Goal: Information Seeking & Learning: Compare options

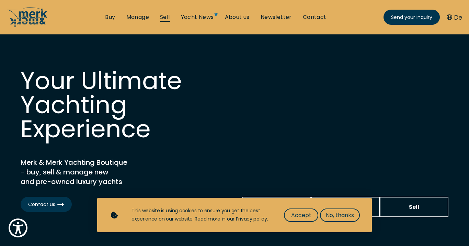
click at [167, 16] on link "Sell" at bounding box center [165, 17] width 10 height 8
select select "sell"
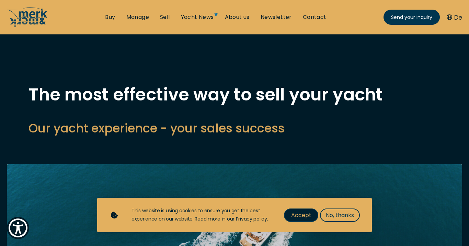
click at [302, 216] on span "Accept" at bounding box center [301, 215] width 20 height 9
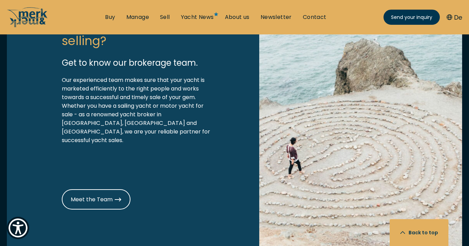
scroll to position [853, 0]
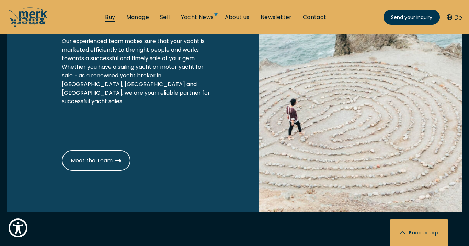
click at [110, 17] on link "Buy" at bounding box center [110, 17] width 10 height 8
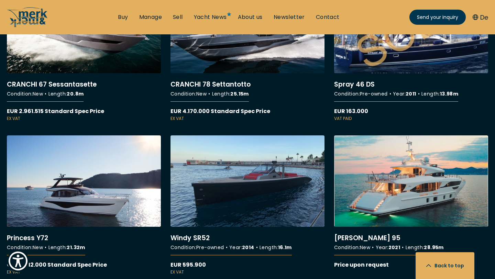
scroll to position [4560, 0]
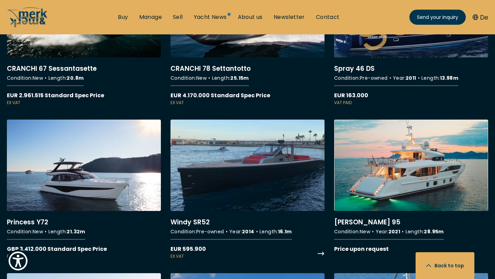
click at [290, 143] on link "More details about Windy SR52" at bounding box center [247, 190] width 154 height 140
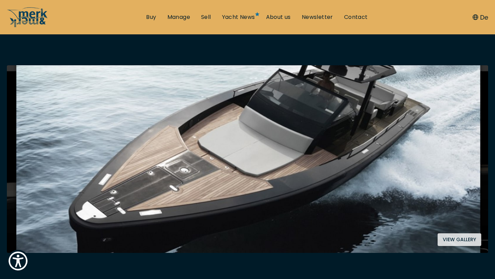
scroll to position [104, 0]
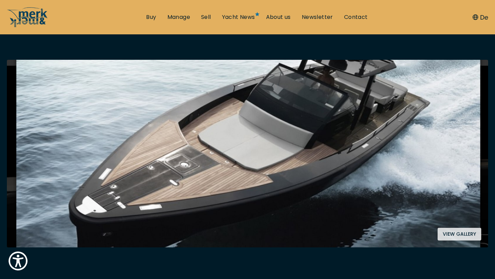
click at [448, 237] on button "View gallery" at bounding box center [460, 234] width 44 height 13
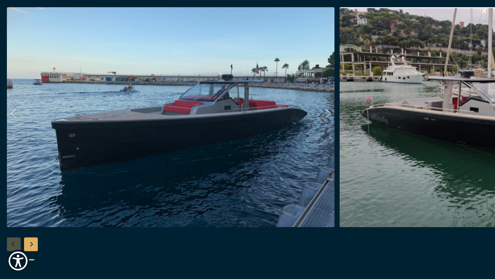
click at [301, 167] on img "button" at bounding box center [171, 117] width 328 height 220
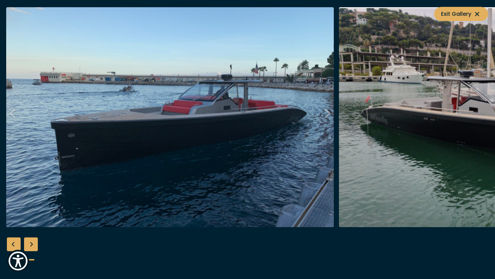
click at [452, 111] on img "button" at bounding box center [503, 117] width 328 height 220
click at [469, 118] on img "button" at bounding box center [503, 117] width 328 height 220
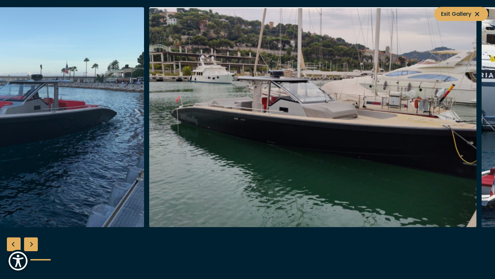
click at [285, 128] on img "button" at bounding box center [313, 117] width 328 height 220
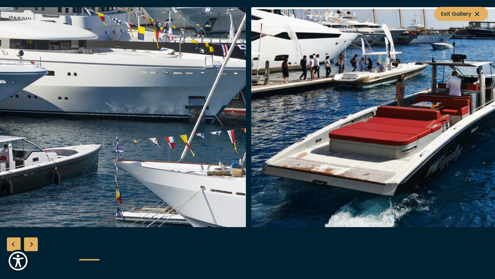
click at [138, 167] on img "button" at bounding box center [83, 117] width 328 height 220
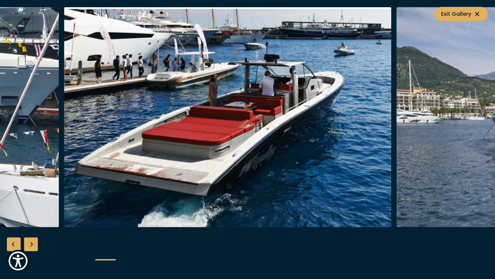
click at [96, 163] on img "button" at bounding box center [228, 117] width 328 height 220
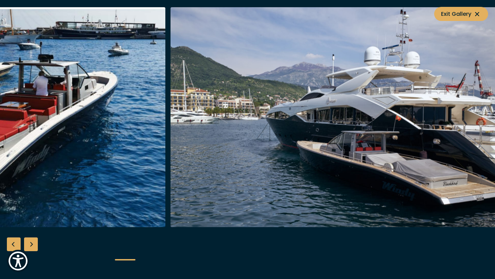
click at [108, 137] on img "button" at bounding box center [2, 117] width 328 height 220
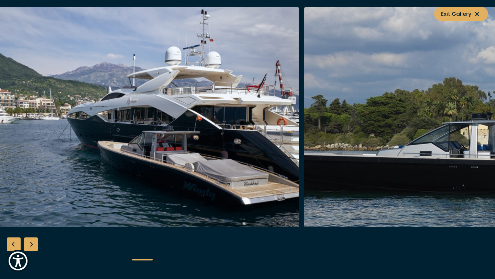
click at [93, 131] on img "button" at bounding box center [135, 117] width 328 height 220
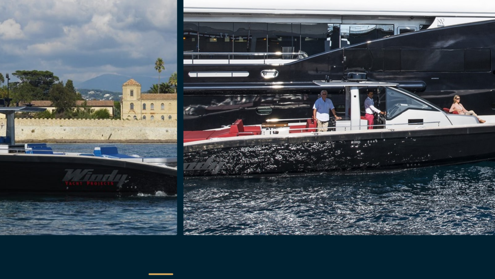
click at [137, 153] on img "button" at bounding box center [31, 117] width 328 height 220
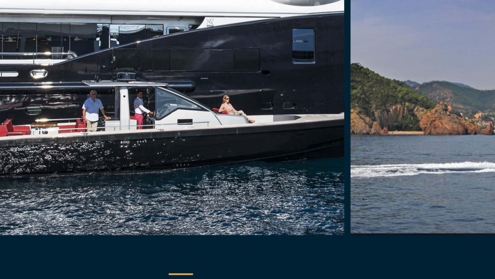
click at [98, 165] on img "button" at bounding box center [170, 117] width 328 height 220
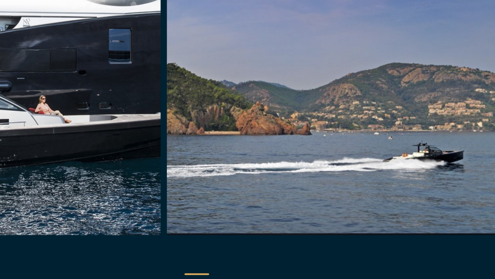
click at [46, 164] on img "button" at bounding box center [17, 117] width 328 height 220
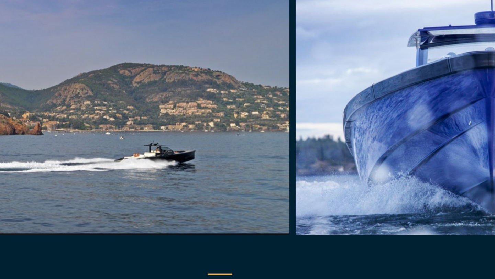
click at [46, 131] on img "button" at bounding box center [124, 117] width 328 height 220
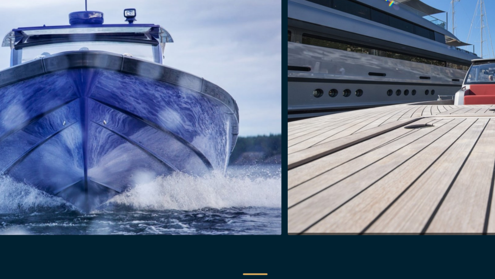
click at [46, 158] on img "button" at bounding box center [118, 117] width 328 height 220
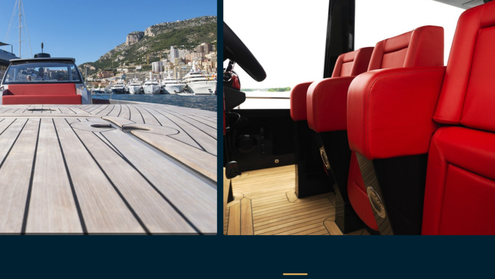
click at [46, 177] on img "button" at bounding box center [64, 117] width 328 height 220
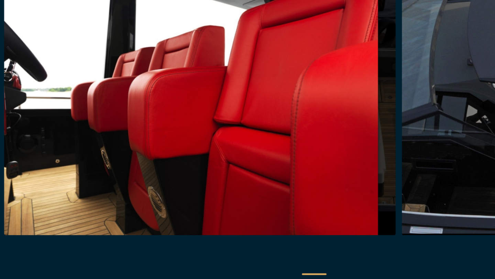
click at [111, 174] on img "button" at bounding box center [213, 117] width 328 height 220
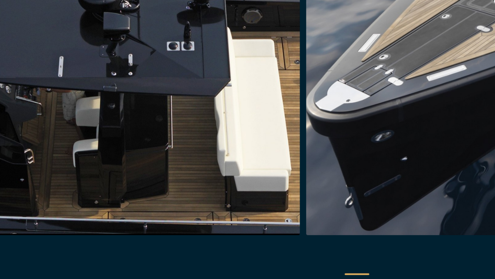
click at [46, 163] on img "button" at bounding box center [133, 117] width 328 height 220
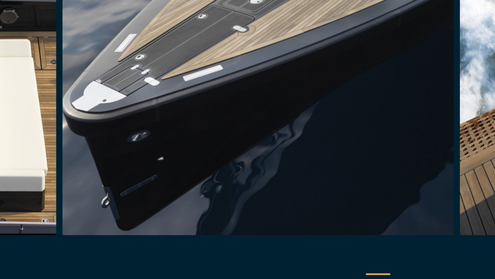
click at [99, 166] on img "button" at bounding box center [262, 117] width 328 height 220
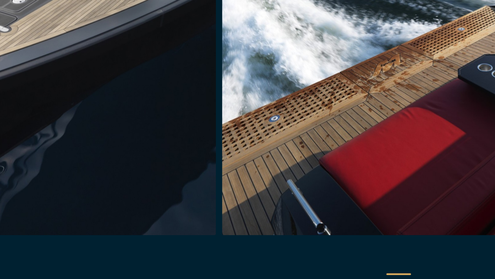
click at [46, 165] on img "button" at bounding box center [63, 117] width 328 height 220
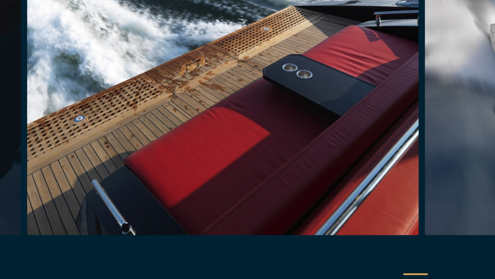
click at [68, 170] on img "button" at bounding box center [232, 117] width 328 height 220
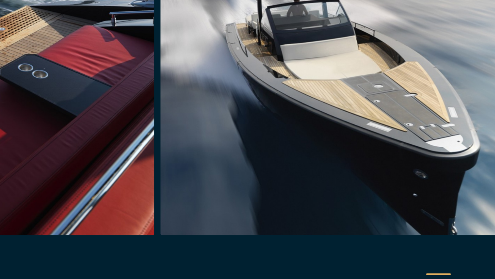
click at [46, 168] on img "button" at bounding box center [11, 117] width 328 height 220
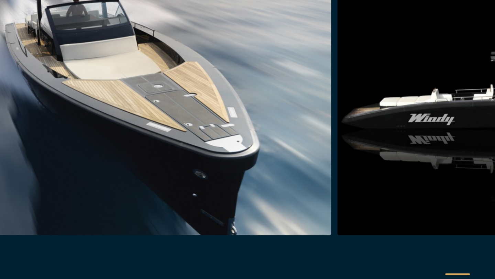
click at [46, 164] on img "button" at bounding box center [160, 117] width 328 height 220
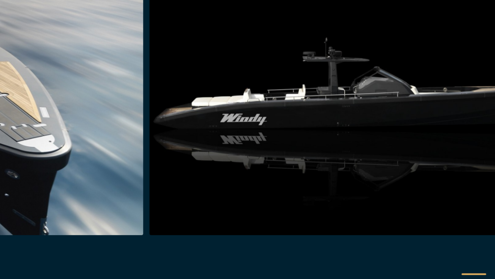
click at [46, 172] on img "button" at bounding box center [2, 117] width 328 height 220
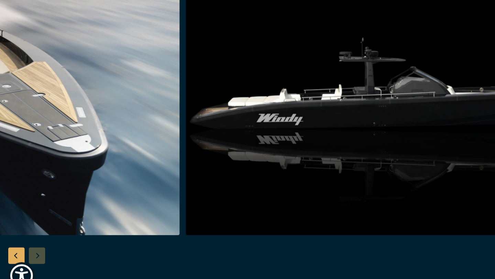
click at [15, 244] on div "Previous slide" at bounding box center [14, 244] width 14 height 14
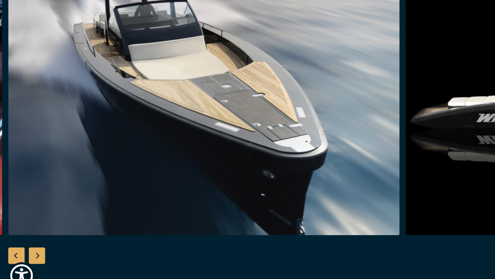
click at [15, 244] on div "Previous slide" at bounding box center [14, 244] width 14 height 14
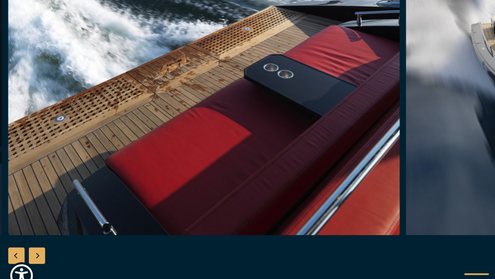
click at [15, 244] on div "Previous slide" at bounding box center [14, 244] width 14 height 14
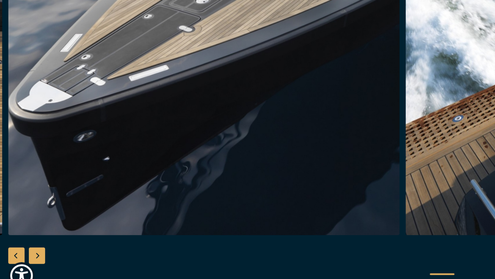
click at [15, 244] on div "Previous slide" at bounding box center [14, 244] width 14 height 14
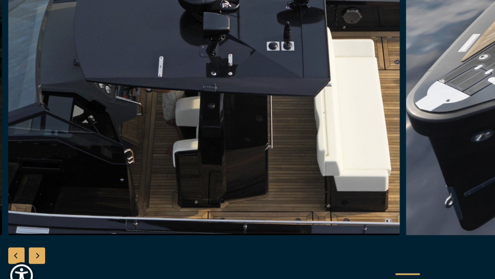
click at [15, 244] on div "Previous slide" at bounding box center [14, 244] width 14 height 14
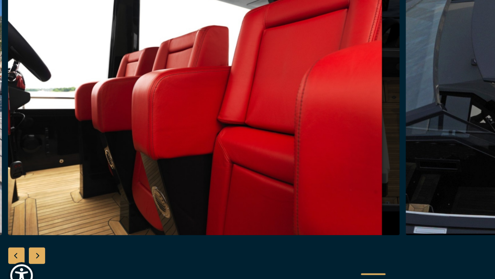
click at [15, 244] on div "Previous slide" at bounding box center [14, 244] width 14 height 14
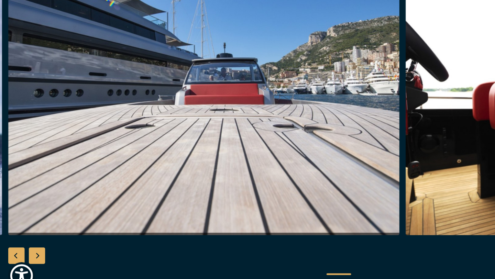
click at [15, 244] on div "Previous slide" at bounding box center [14, 244] width 14 height 14
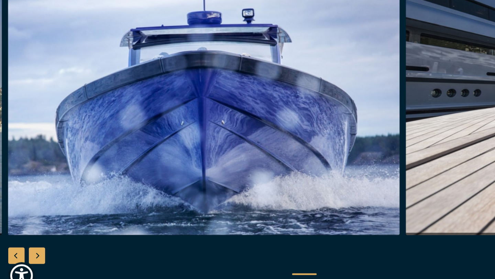
click at [15, 244] on div "Previous slide" at bounding box center [14, 244] width 14 height 14
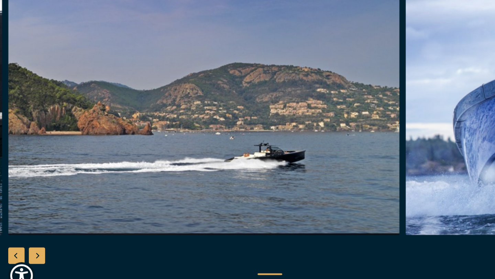
click at [15, 244] on div "Previous slide" at bounding box center [14, 244] width 14 height 14
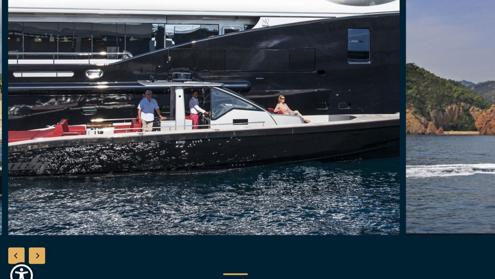
click at [15, 244] on div "Previous slide" at bounding box center [14, 244] width 14 height 14
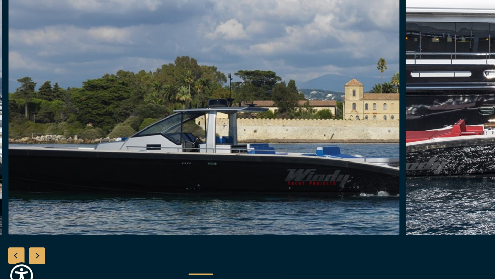
click at [15, 244] on div "Previous slide" at bounding box center [14, 244] width 14 height 14
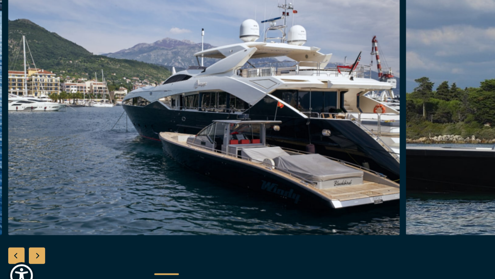
click at [15, 244] on div "Previous slide" at bounding box center [14, 244] width 14 height 14
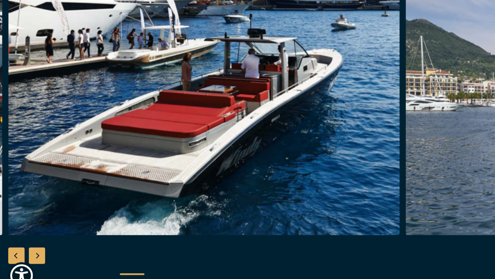
click at [15, 243] on div "Previous slide" at bounding box center [14, 244] width 14 height 14
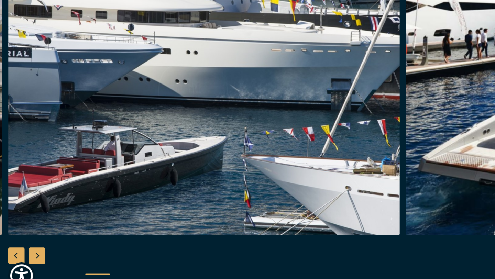
click at [15, 243] on div "Previous slide" at bounding box center [14, 244] width 14 height 14
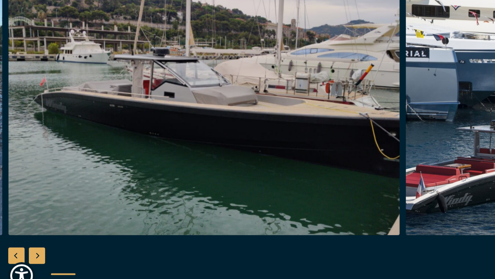
click at [15, 243] on div "Previous slide" at bounding box center [14, 244] width 14 height 14
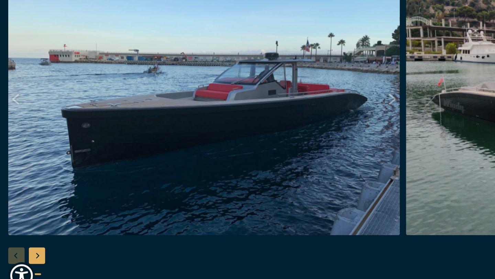
click at [15, 243] on div at bounding box center [247, 139] width 495 height 265
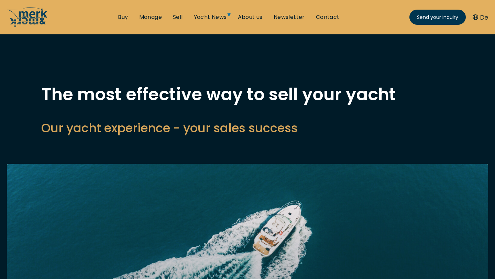
select select "sell"
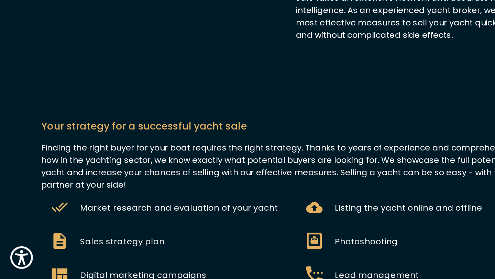
scroll to position [400, 0]
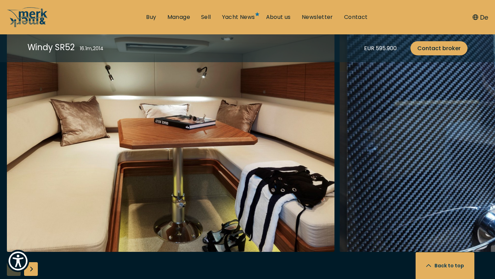
scroll to position [1297, 0]
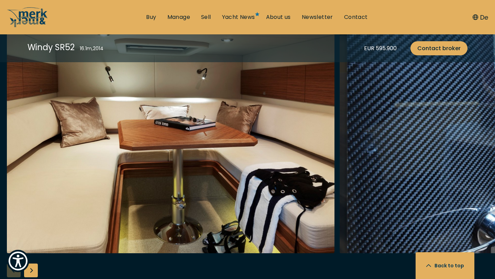
click at [32, 272] on div "Next slide" at bounding box center [31, 271] width 14 height 14
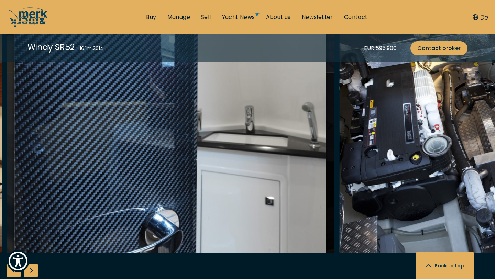
click at [32, 272] on div "Next slide" at bounding box center [31, 271] width 14 height 14
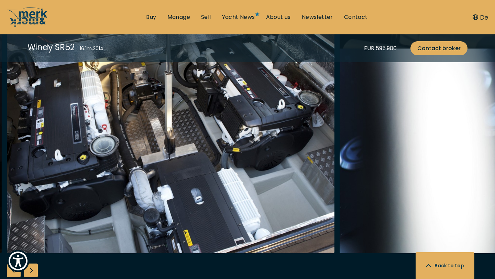
click at [32, 272] on div "Next slide" at bounding box center [31, 271] width 14 height 14
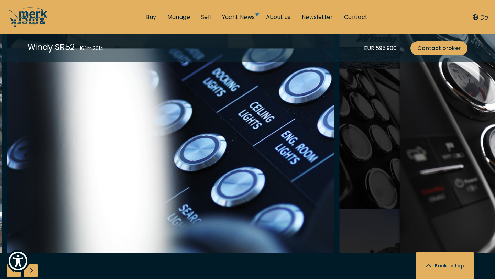
click at [32, 272] on div "Next slide" at bounding box center [31, 271] width 14 height 14
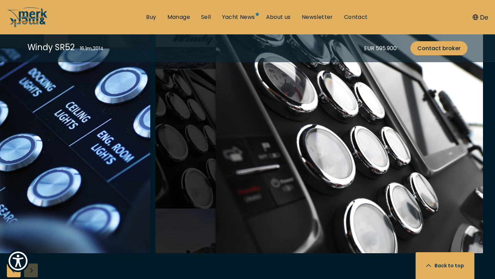
click at [32, 272] on div at bounding box center [247, 165] width 495 height 265
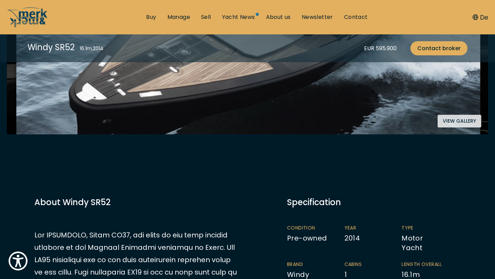
scroll to position [0, 0]
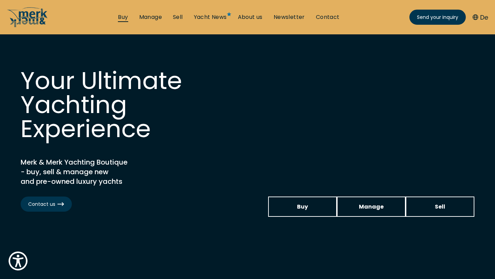
click at [123, 18] on link "Buy" at bounding box center [123, 17] width 10 height 8
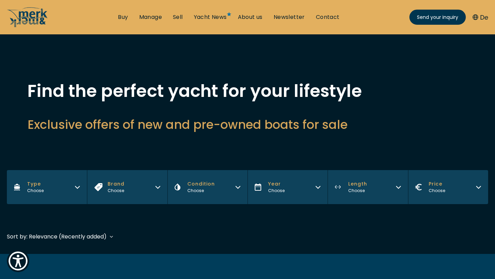
click at [76, 188] on icon "button" at bounding box center [77, 186] width 5 height 5
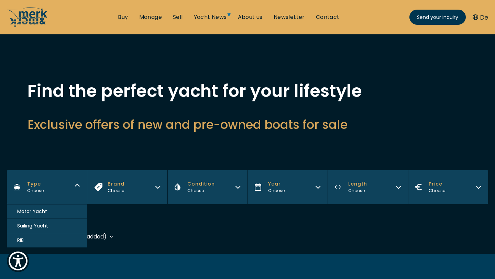
click at [45, 211] on span "Motor Yacht" at bounding box center [32, 211] width 30 height 7
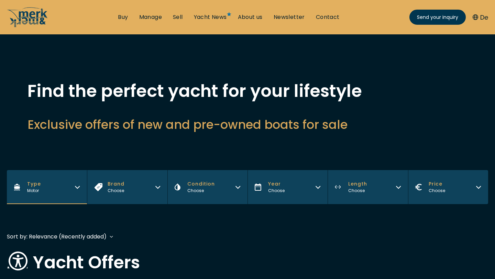
click at [136, 186] on button "Brand Choose" at bounding box center [127, 187] width 80 height 34
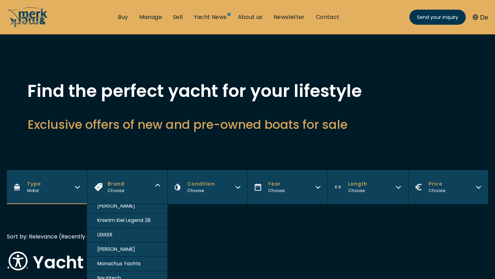
scroll to position [384, 0]
click at [124, 217] on span "Knierim Kiel Legend 28" at bounding box center [123, 217] width 53 height 7
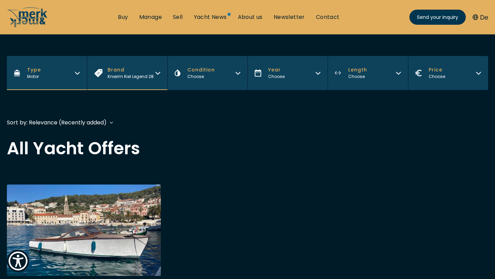
scroll to position [124, 0]
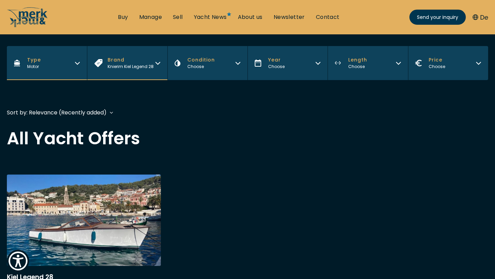
click at [113, 216] on link "More details about Kiel Legend 28" at bounding box center [84, 245] width 154 height 140
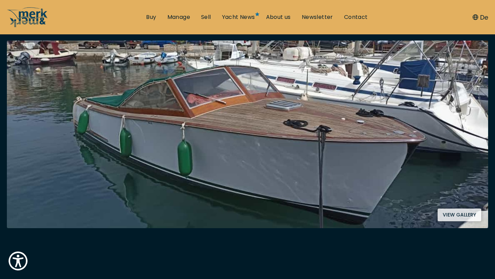
scroll to position [132, 0]
